Goal: Check status

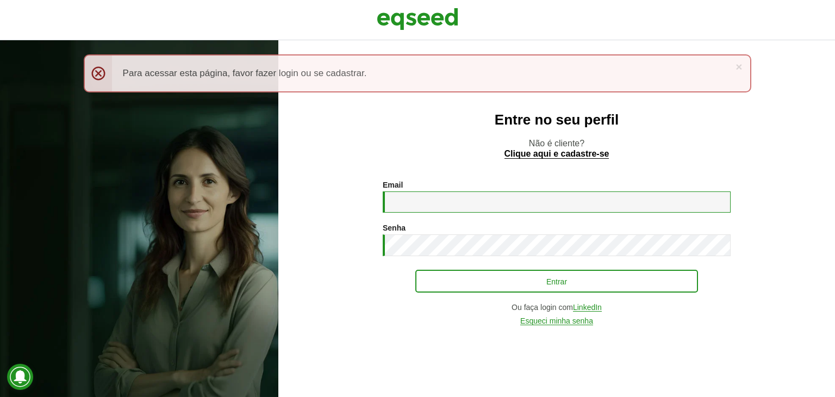
type input "**********"
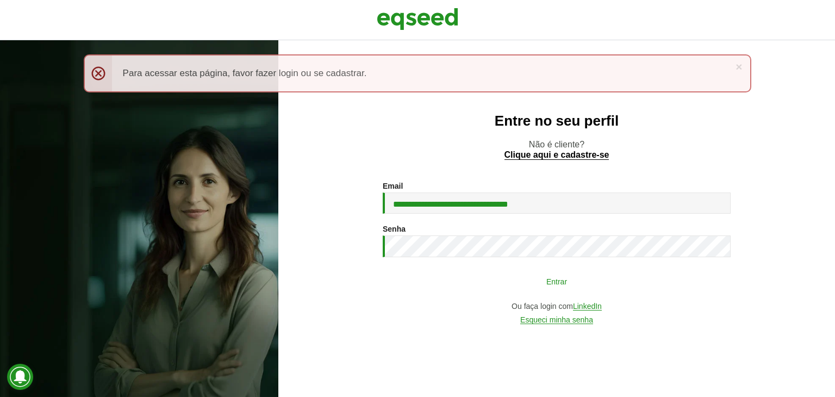
click at [565, 288] on button "Entrar" at bounding box center [556, 281] width 283 height 21
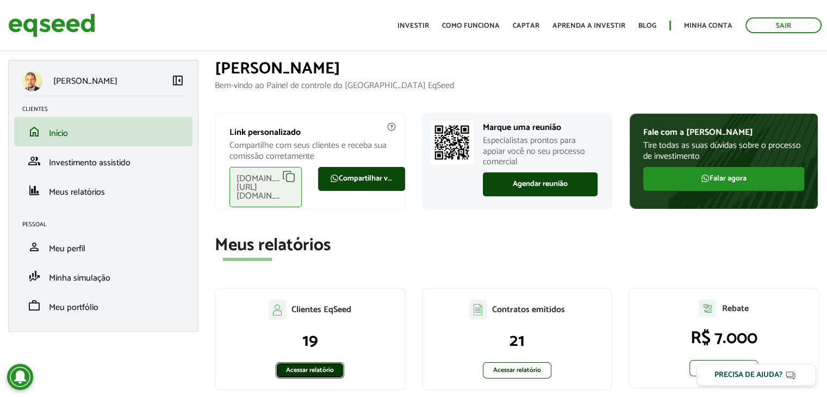
click at [317, 369] on link "Acessar relatório" at bounding box center [310, 370] width 68 height 16
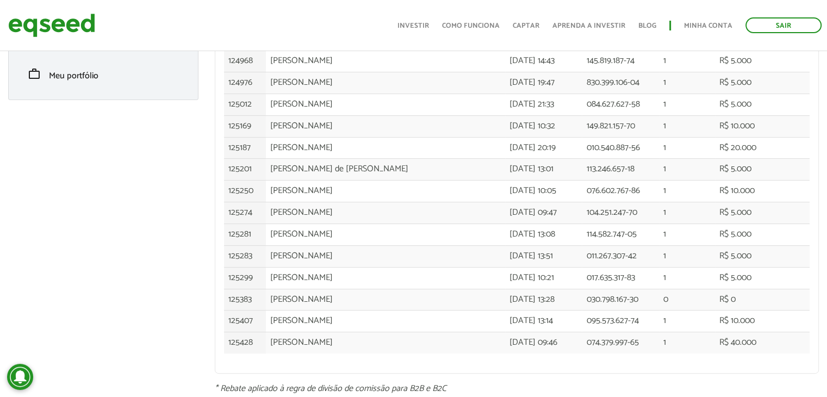
scroll to position [232, 0]
